Goal: Task Accomplishment & Management: Use online tool/utility

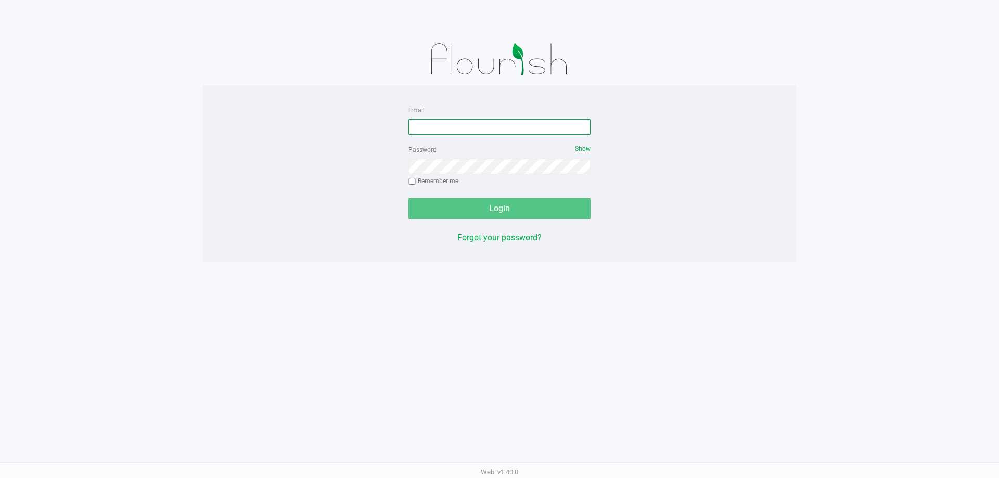
click at [436, 128] on input "Email" at bounding box center [500, 127] width 182 height 16
type input "[EMAIL_ADDRESS][DOMAIN_NAME]"
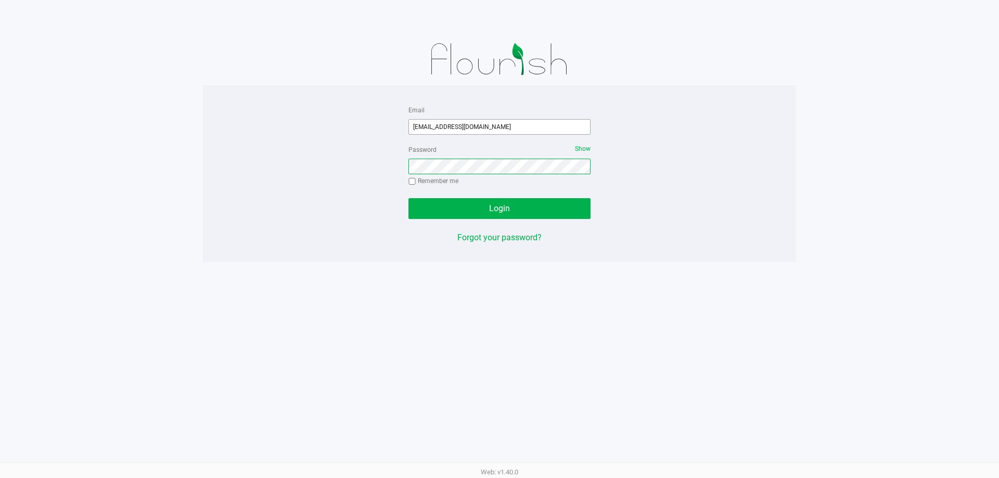
click at [409, 198] on button "Login" at bounding box center [500, 208] width 182 height 21
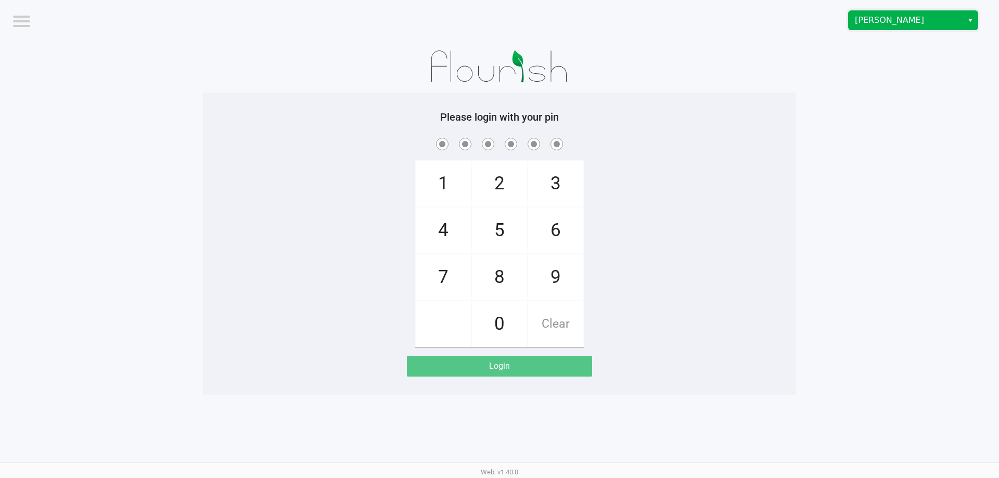
click at [869, 23] on span "Brandon WC" at bounding box center [905, 20] width 101 height 12
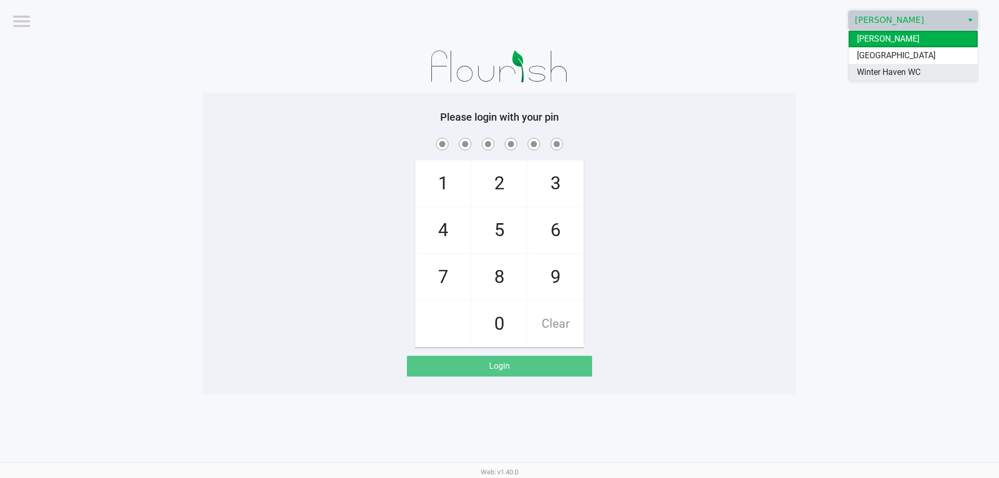
click at [860, 75] on span "Winter Haven WC" at bounding box center [888, 72] width 63 height 12
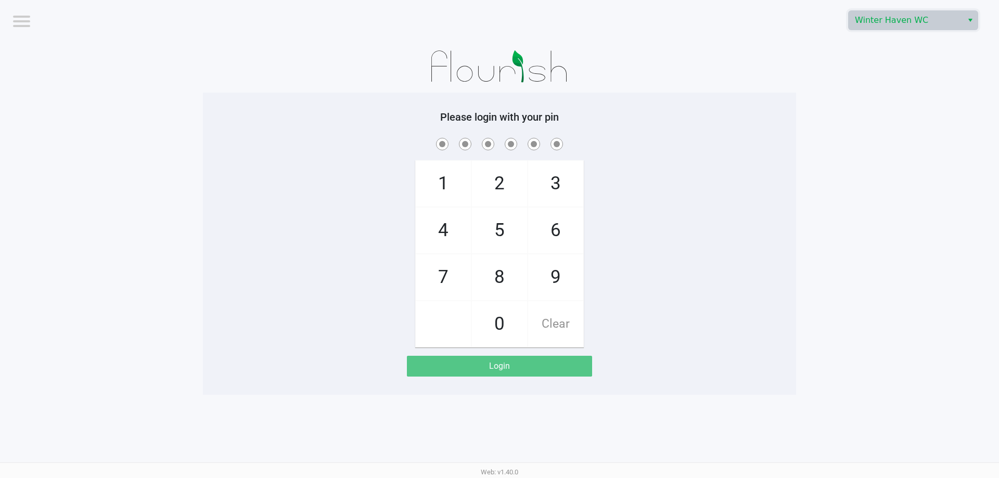
click at [740, 138] on span at bounding box center [500, 144] width 578 height 16
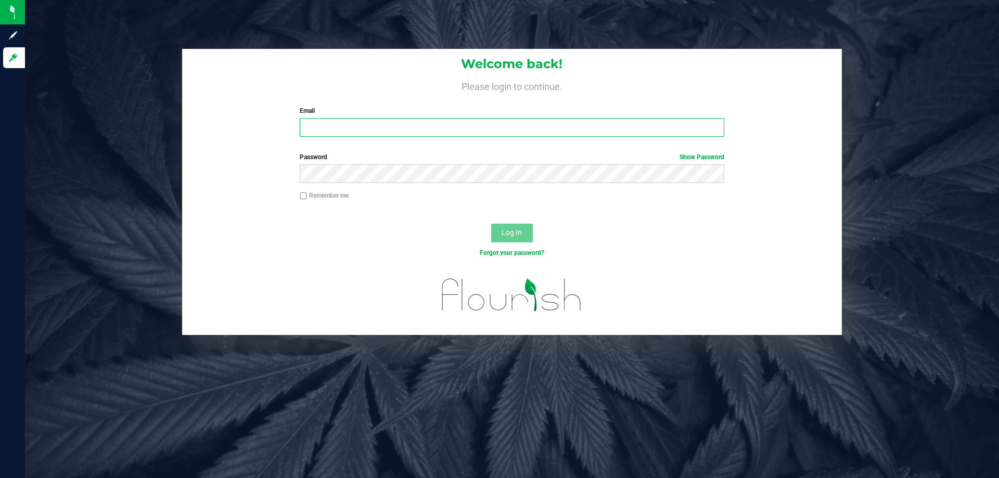
click at [348, 127] on input "Email" at bounding box center [512, 127] width 424 height 19
type input "[EMAIL_ADDRESS][DOMAIN_NAME]"
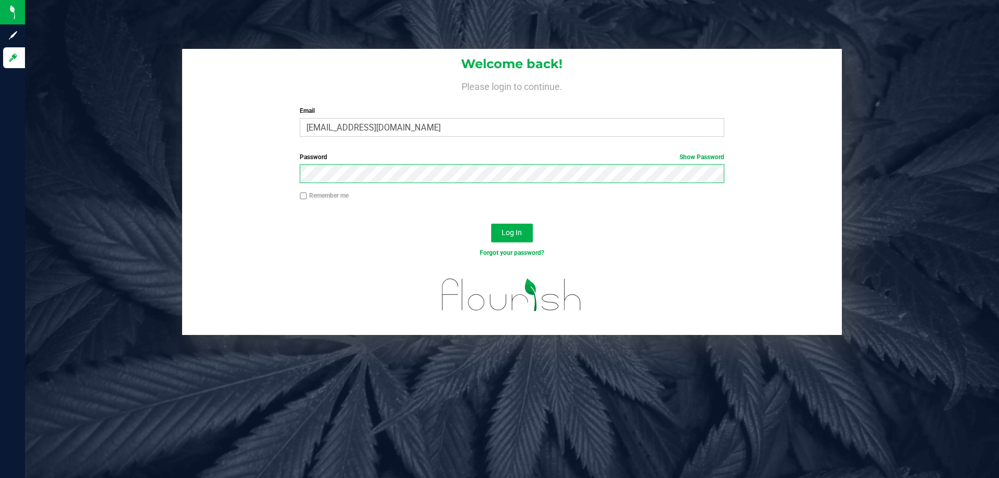
click at [491, 224] on button "Log In" at bounding box center [512, 233] width 42 height 19
